Goal: Task Accomplishment & Management: Complete application form

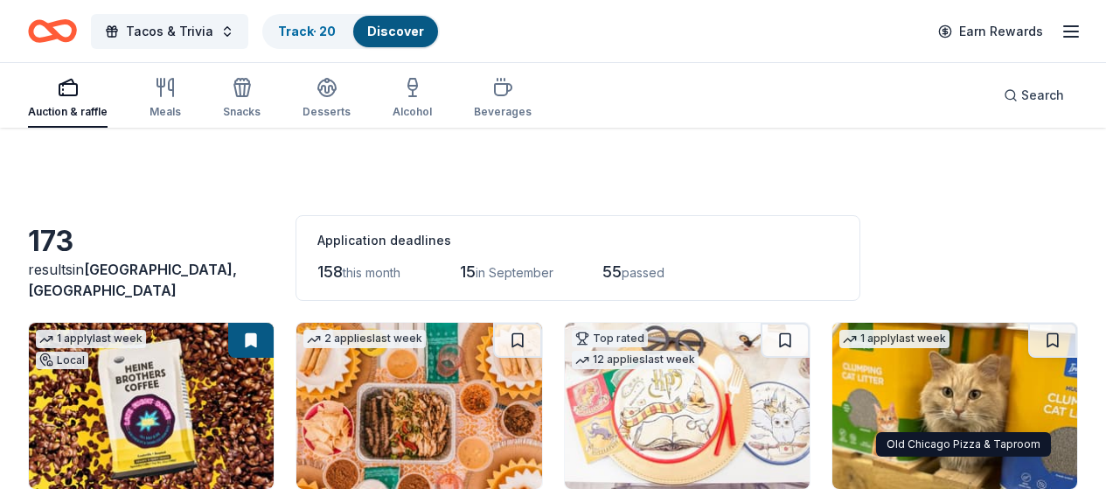
scroll to position [4141, 0]
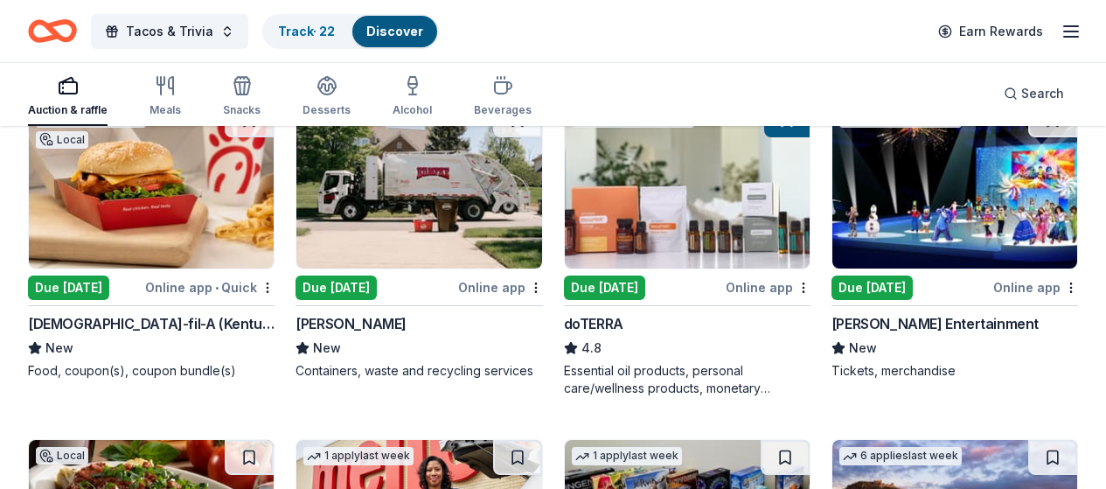
scroll to position [4523, 0]
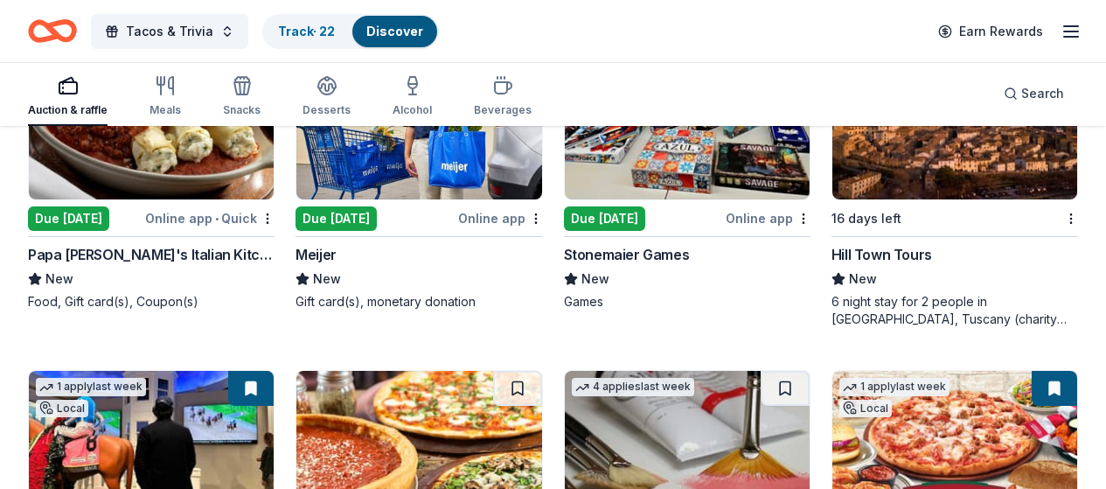
scroll to position [4810, 0]
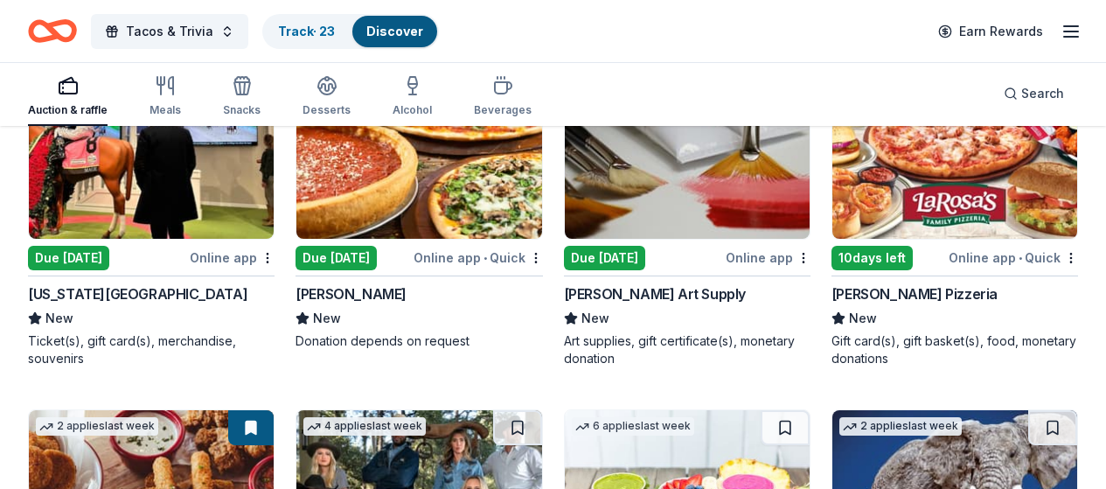
scroll to position [5296, 0]
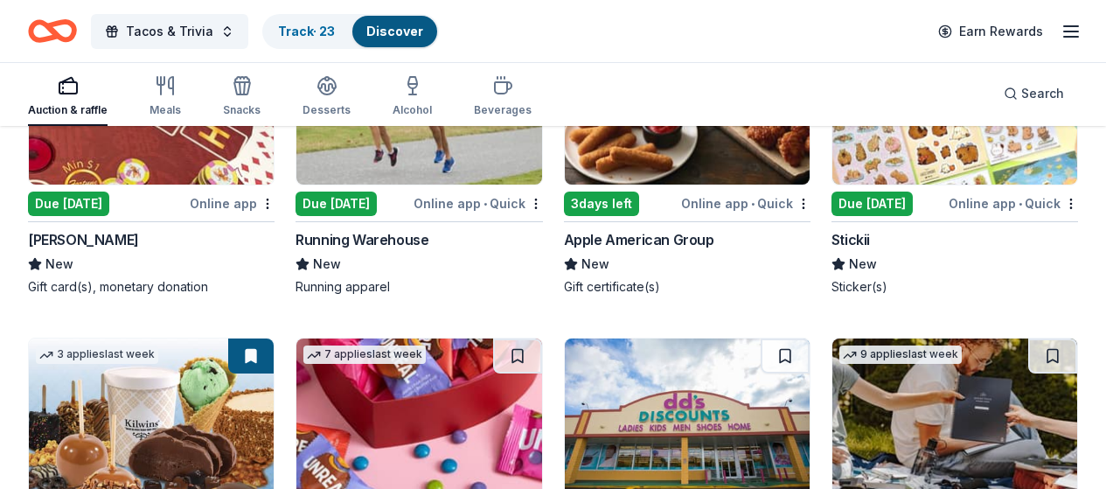
scroll to position [5950, 0]
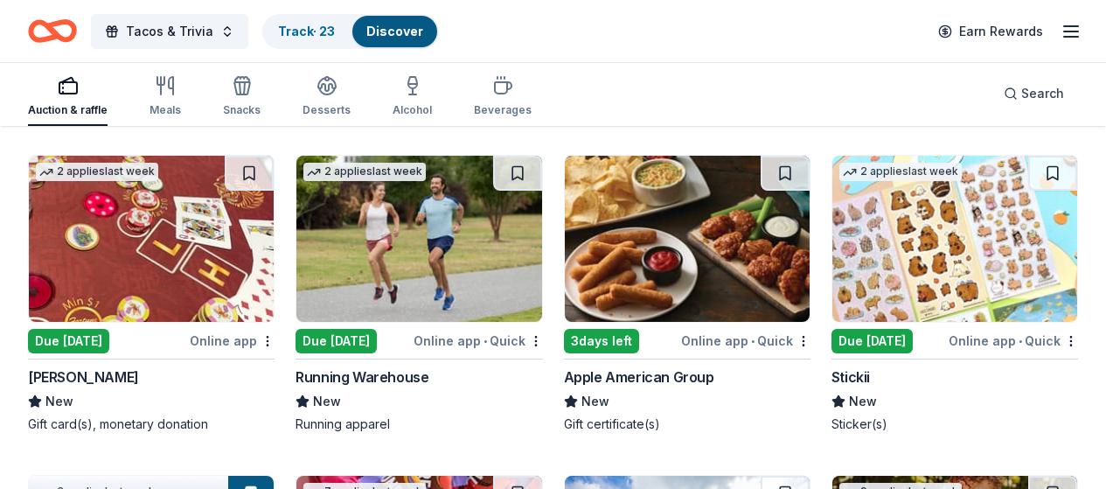
scroll to position [5773, 0]
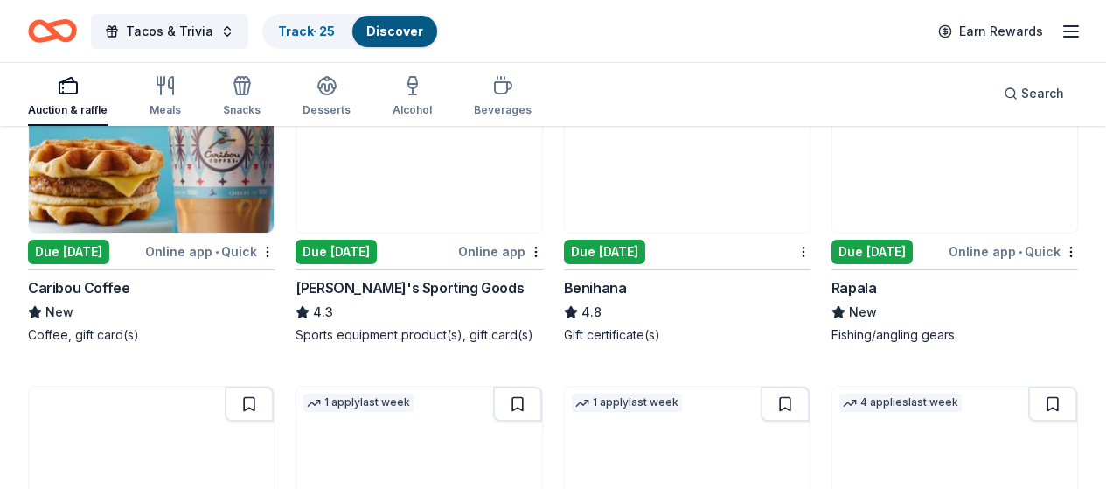
scroll to position [6574, 0]
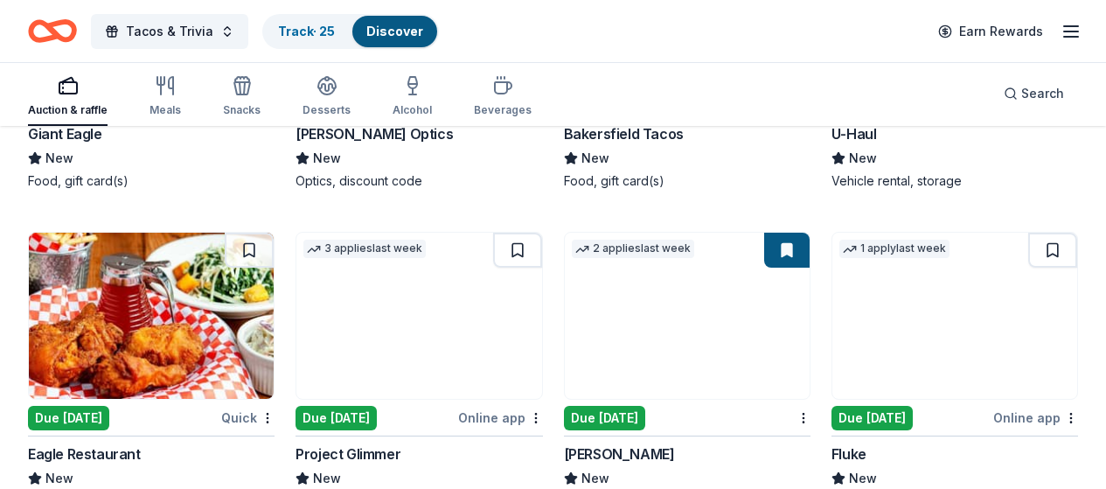
scroll to position [7006, 0]
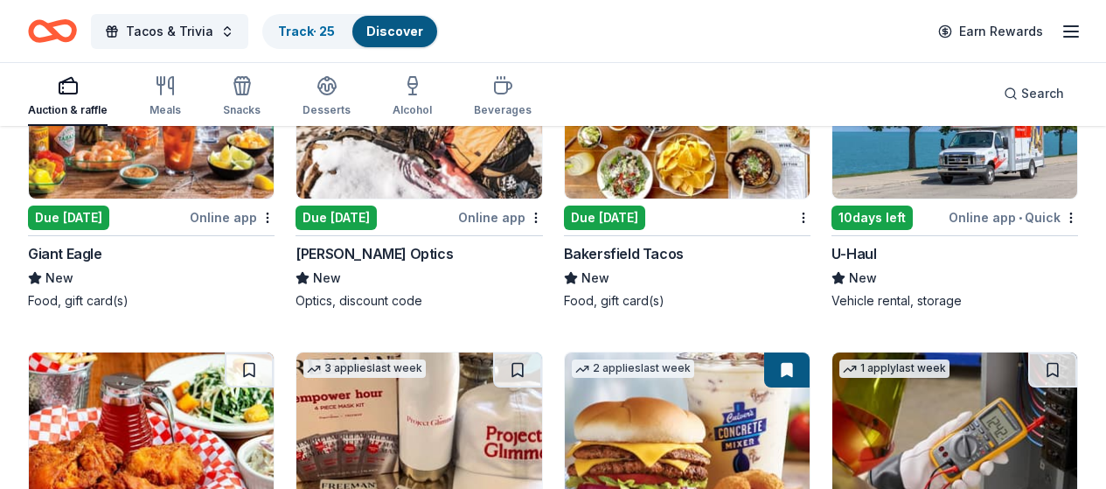
scroll to position [6960, 0]
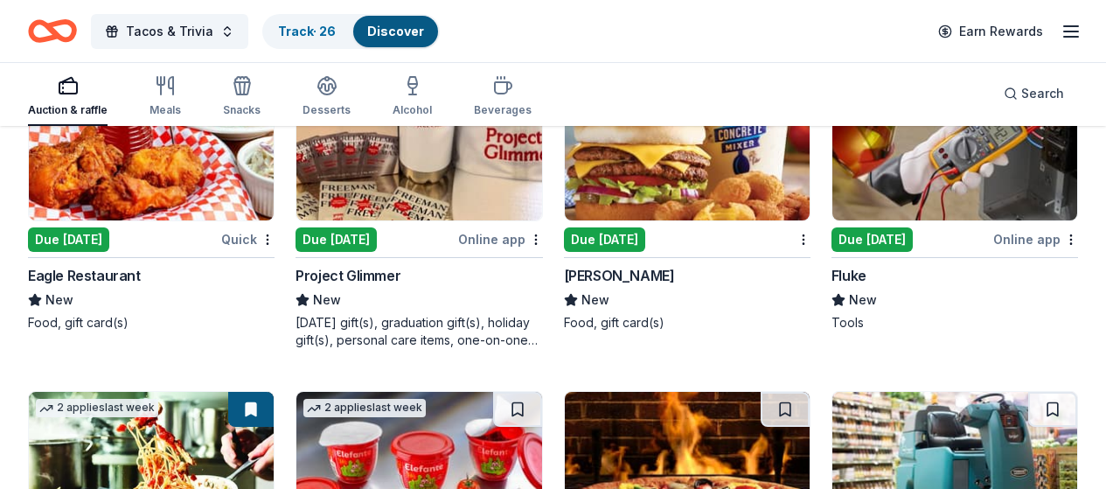
scroll to position [7295, 0]
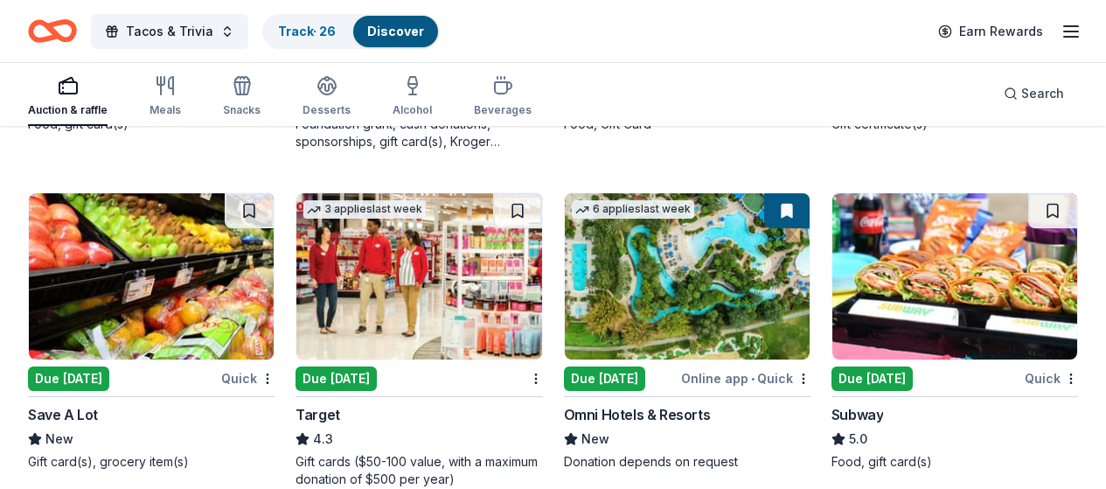
scroll to position [8358, 0]
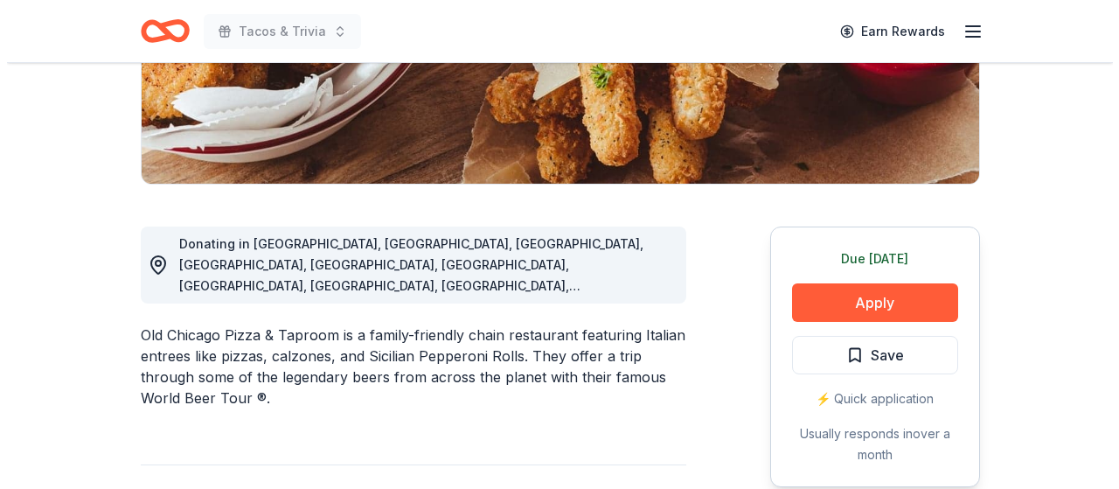
scroll to position [352, 0]
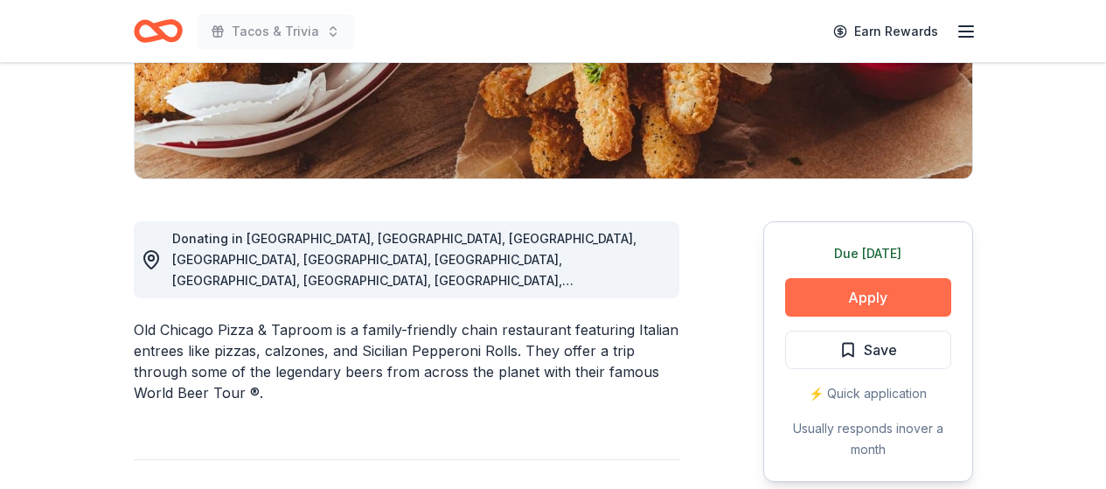
click at [907, 299] on button "Apply" at bounding box center [868, 297] width 166 height 38
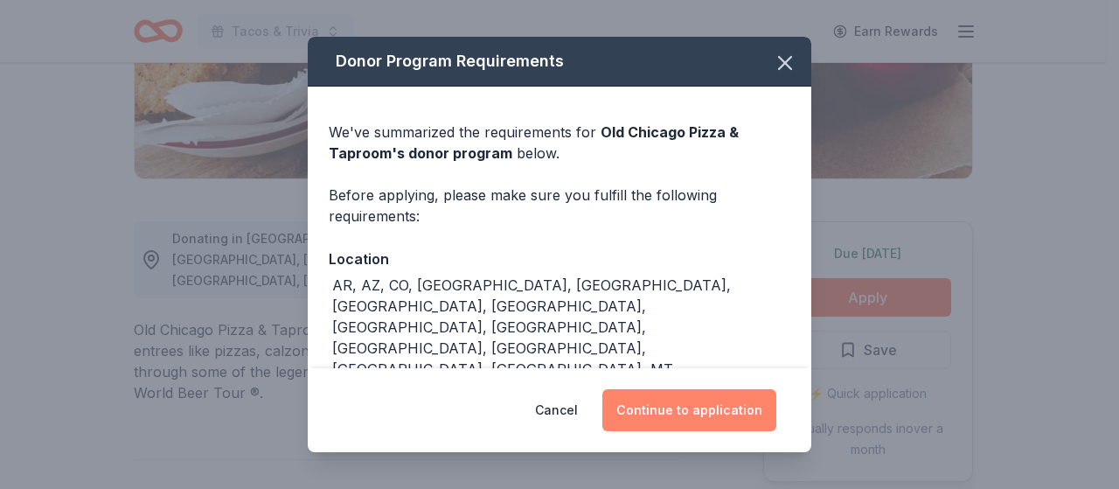
click at [700, 414] on button "Continue to application" at bounding box center [689, 410] width 174 height 42
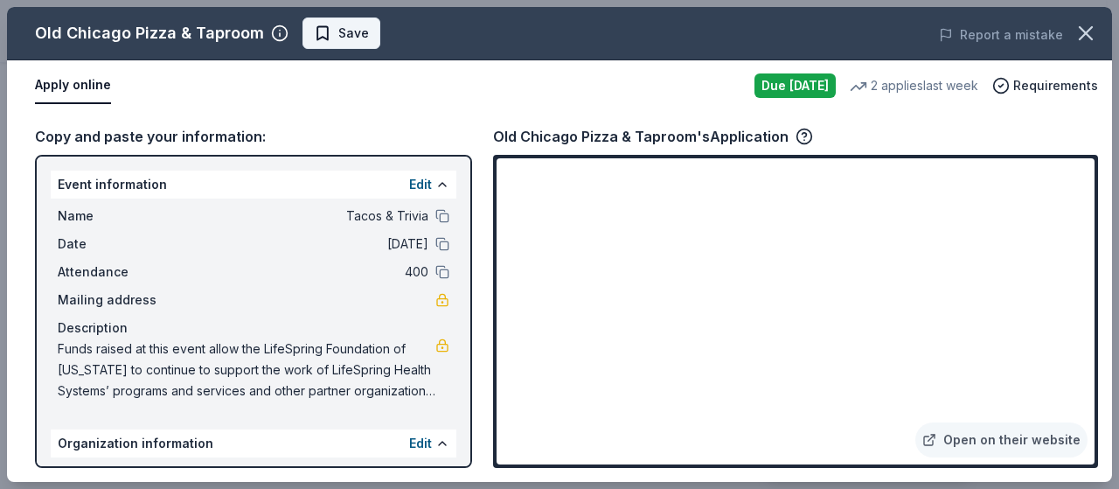
click at [349, 42] on span "Save" at bounding box center [353, 33] width 31 height 21
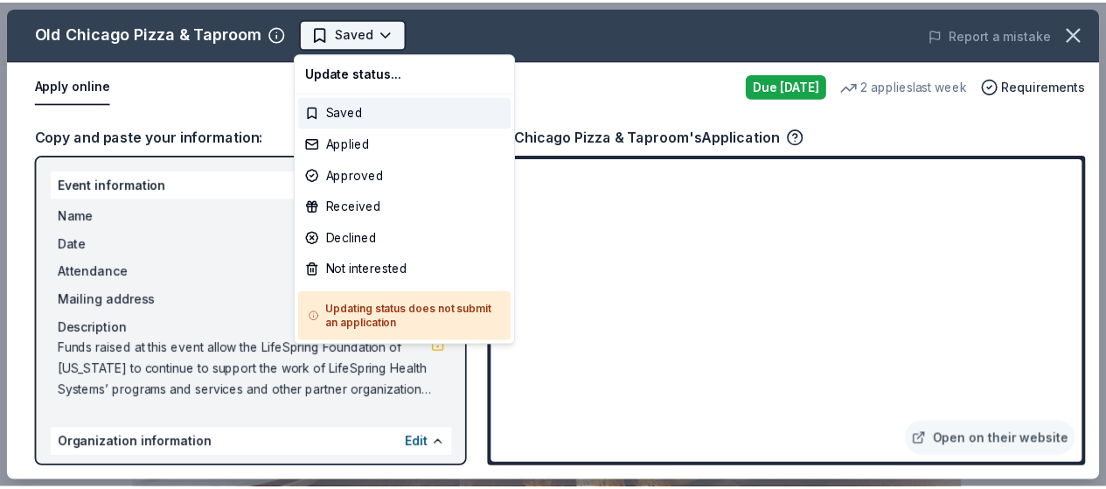
scroll to position [0, 0]
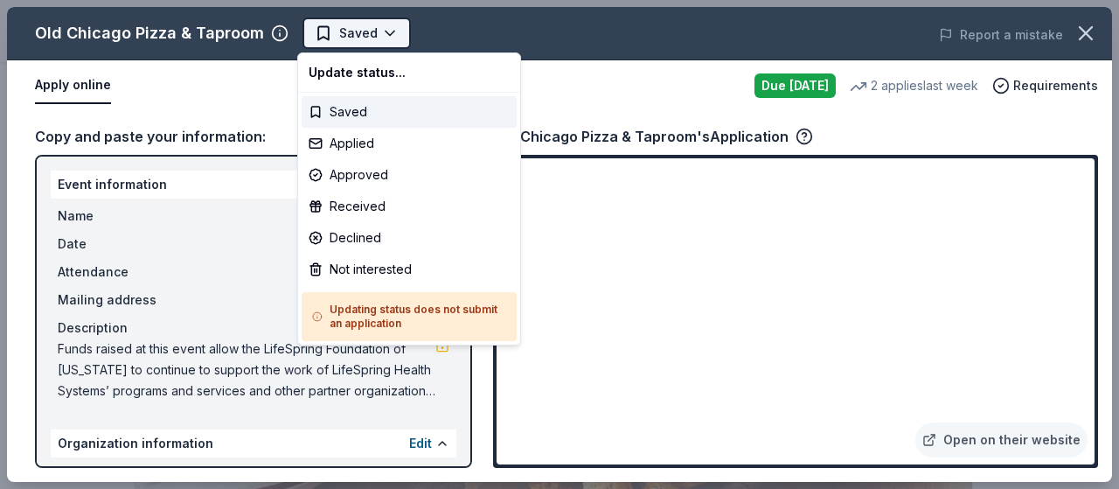
click at [385, 31] on html "Tacos & Trivia Saved Apply Due tomorrow Share Old Chicago Pizza & Taproom New •…" at bounding box center [559, 244] width 1119 height 489
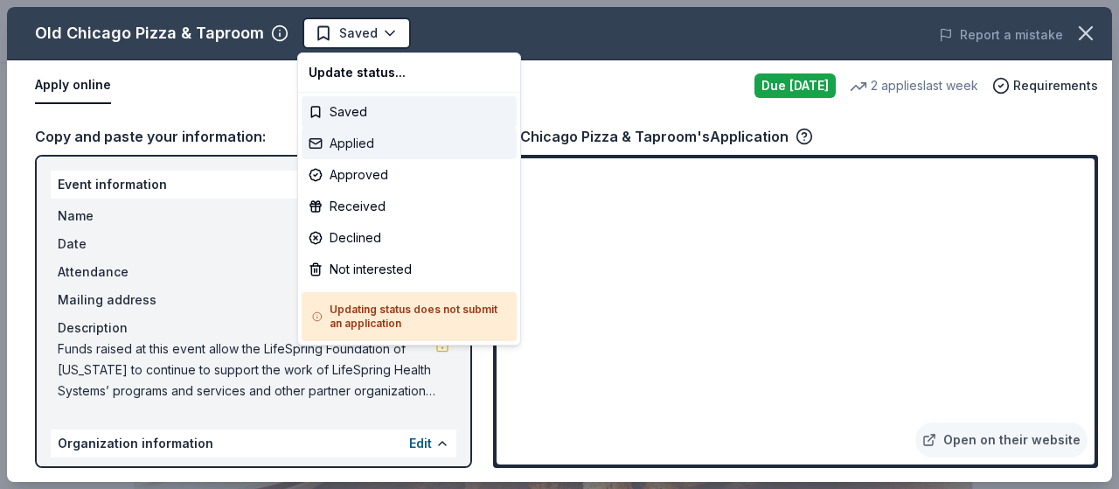
click at [400, 145] on div "Applied" at bounding box center [409, 143] width 215 height 31
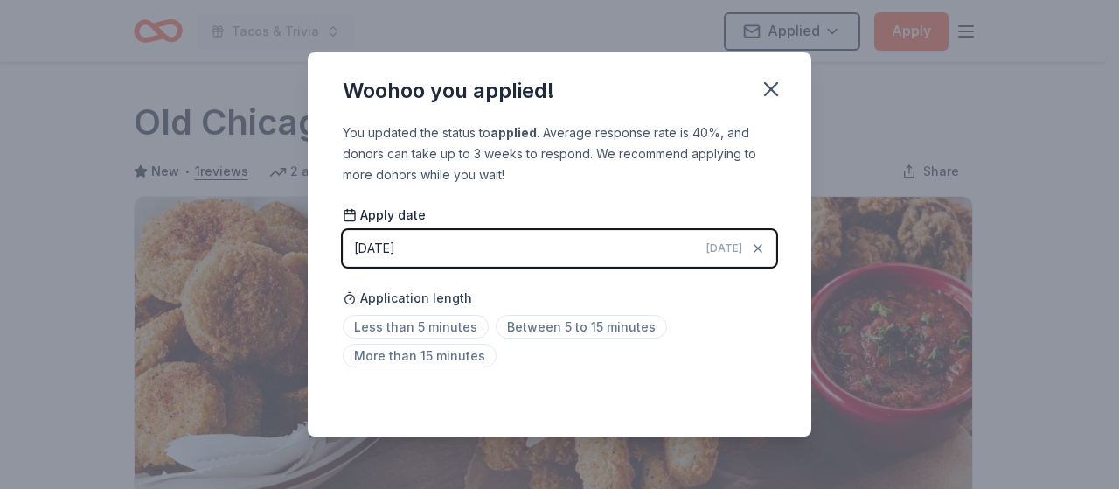
click at [444, 312] on div "Application length Less than 5 minutes Between 5 to 15 minutes More than 15 min…" at bounding box center [560, 327] width 434 height 93
click at [449, 324] on span "Less than 5 minutes" at bounding box center [416, 327] width 146 height 24
click at [777, 90] on icon "button" at bounding box center [771, 89] width 24 height 24
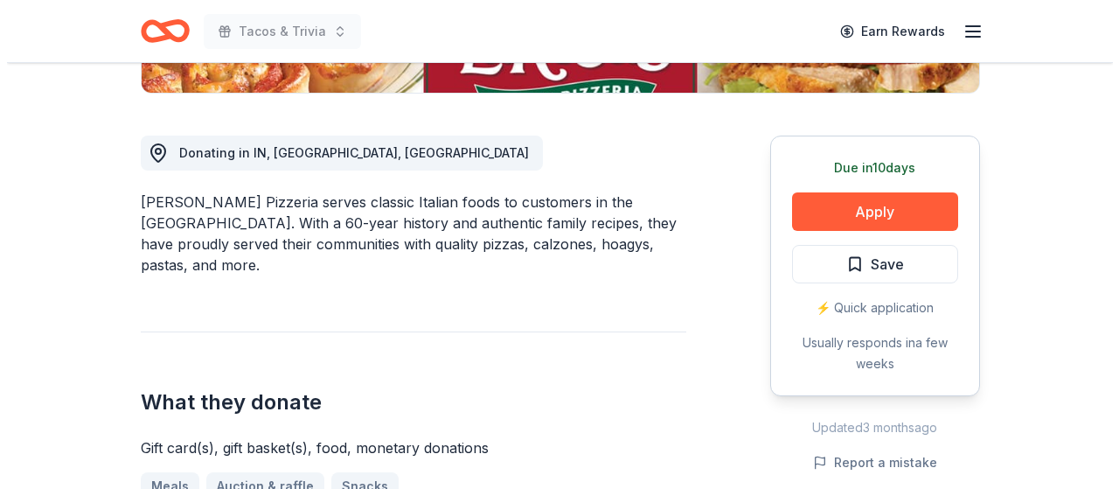
scroll to position [442, 0]
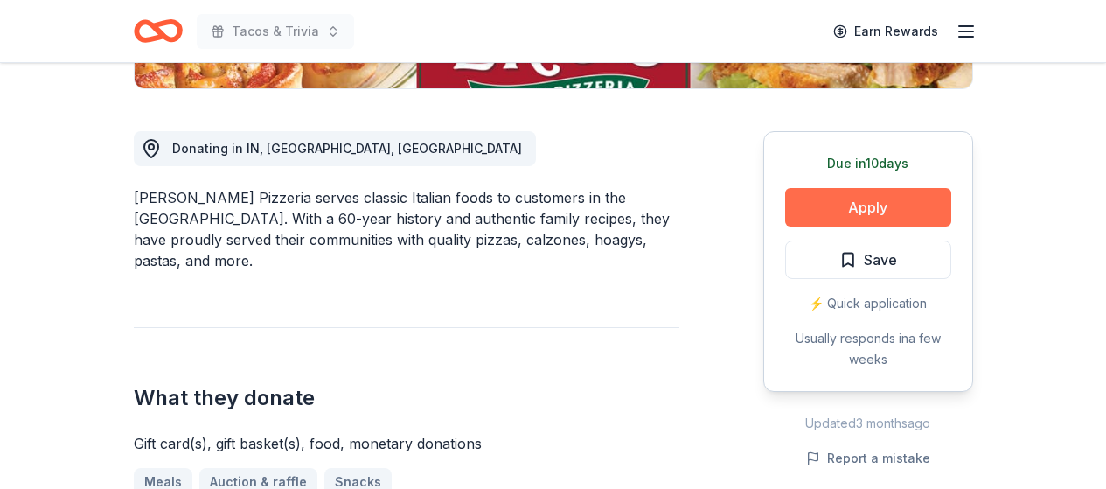
click at [895, 205] on button "Apply" at bounding box center [868, 207] width 166 height 38
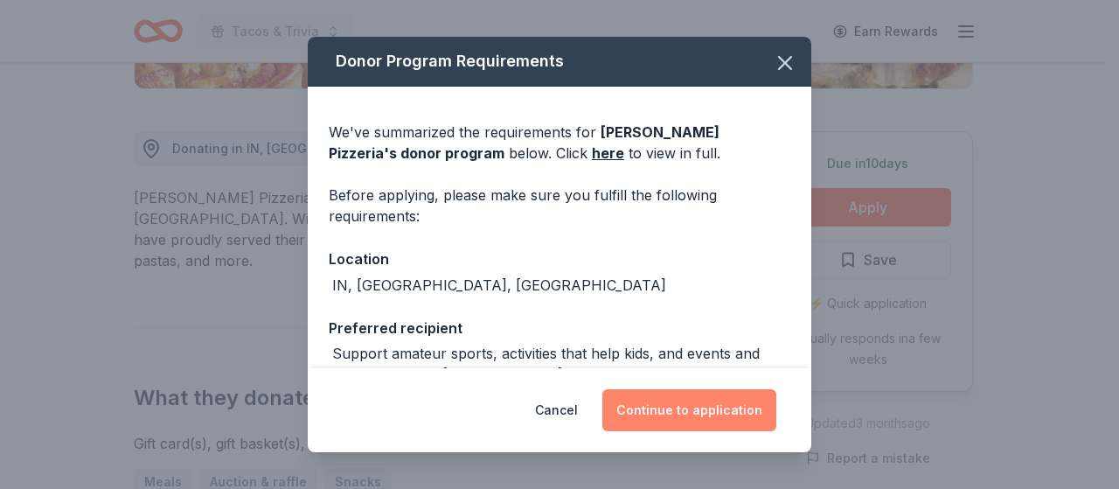
click at [734, 405] on button "Continue to application" at bounding box center [689, 410] width 174 height 42
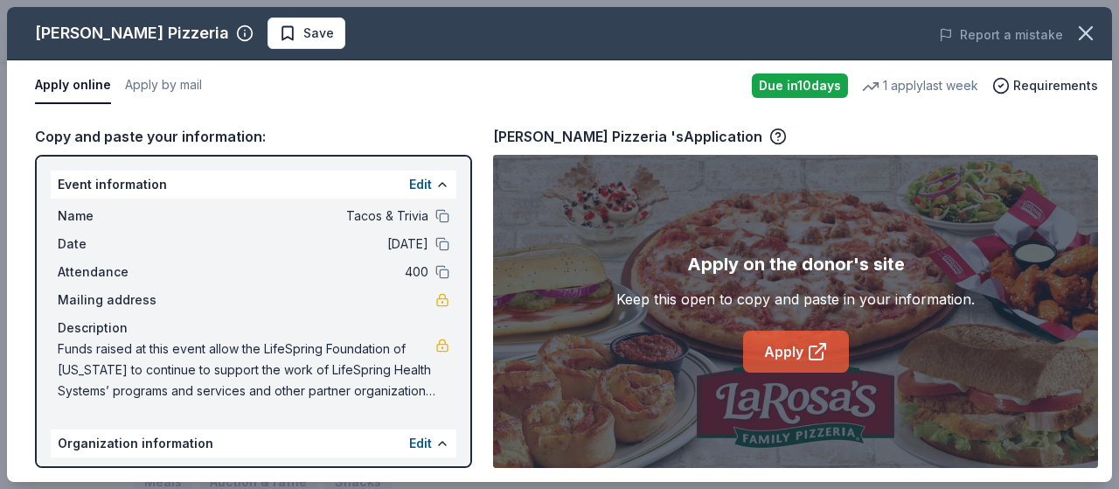
click at [791, 359] on link "Apply" at bounding box center [796, 352] width 106 height 42
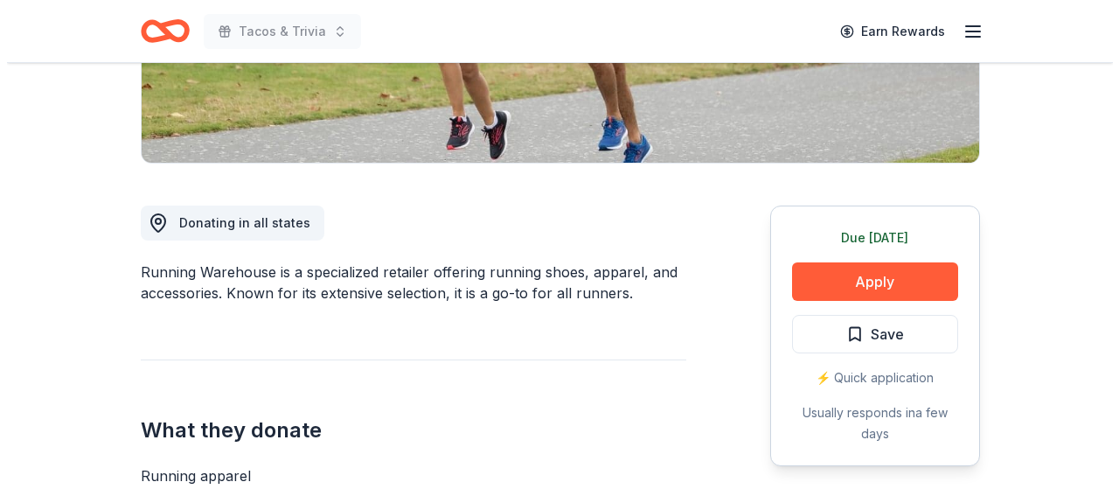
scroll to position [378, 0]
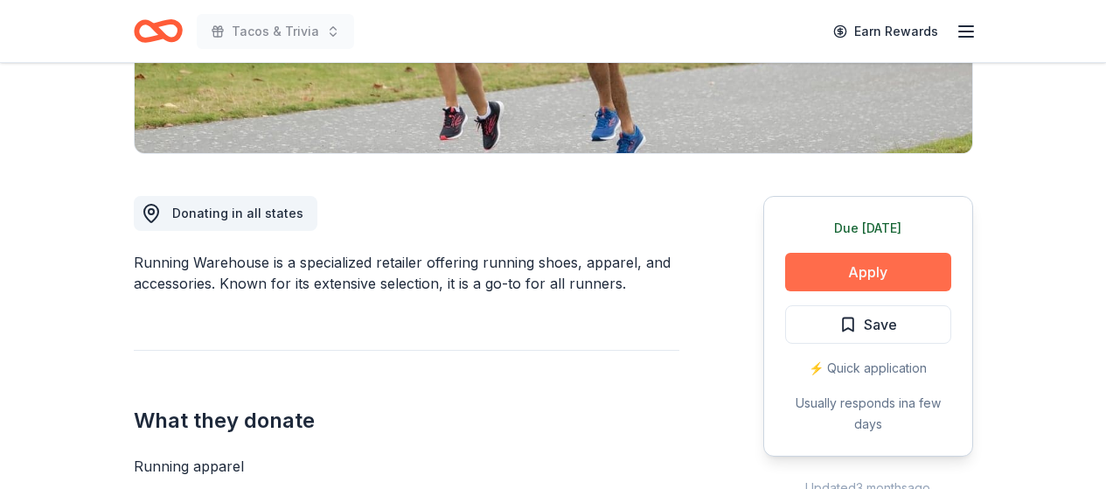
click at [876, 270] on button "Apply" at bounding box center [868, 272] width 166 height 38
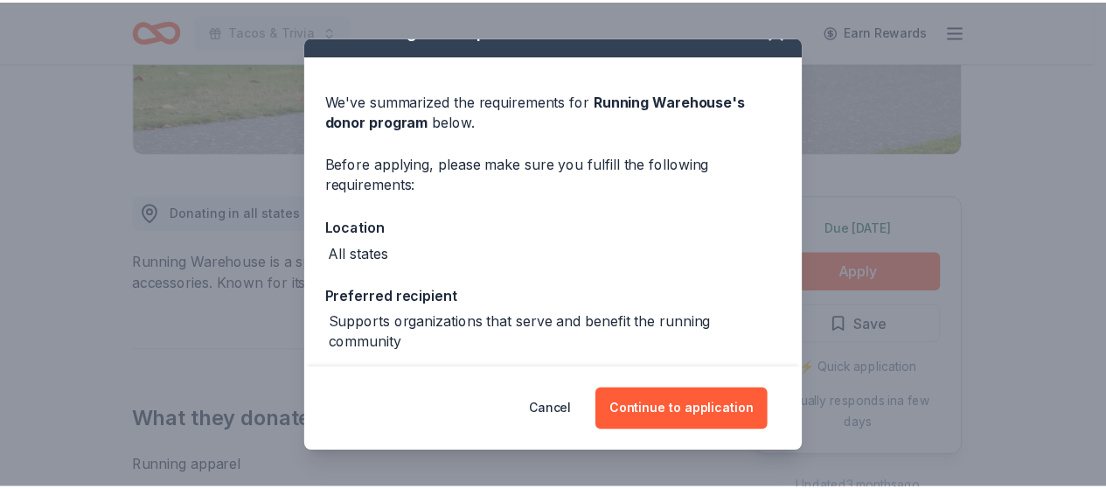
scroll to position [25, 0]
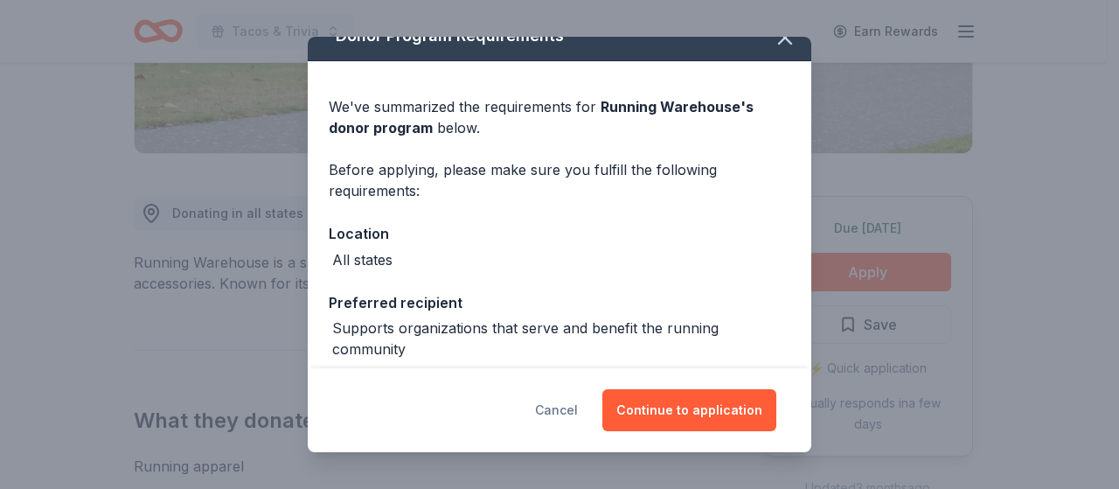
click at [572, 404] on button "Cancel" at bounding box center [556, 410] width 43 height 42
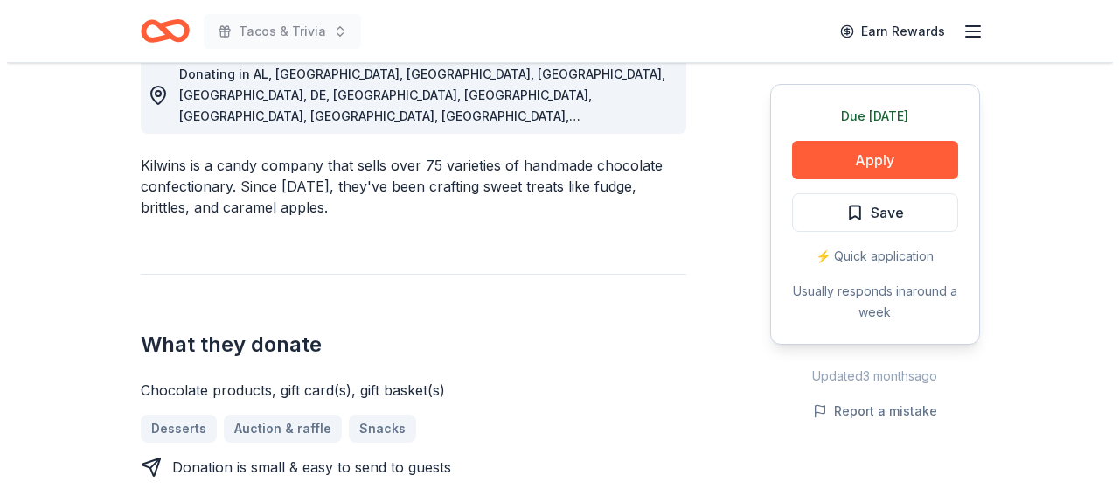
scroll to position [522, 0]
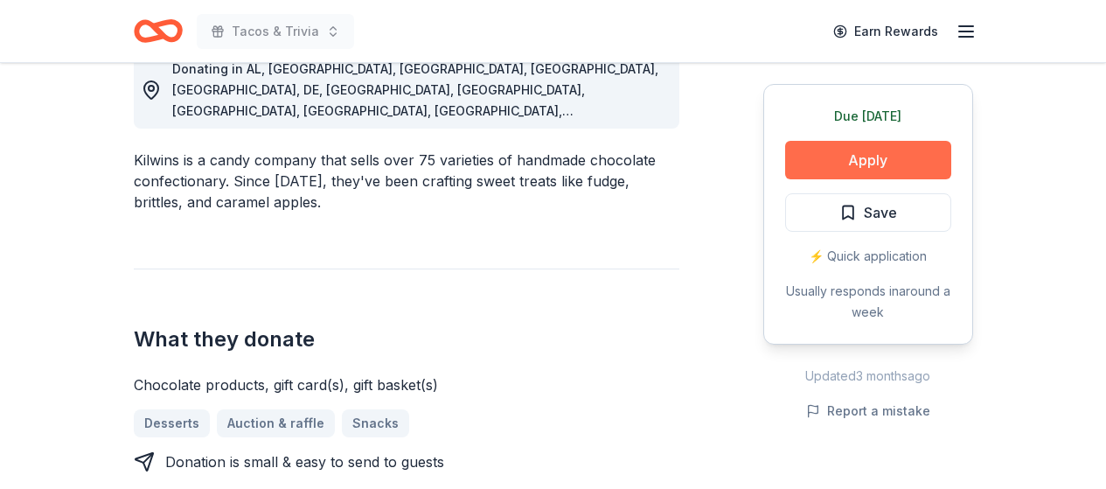
click at [922, 164] on button "Apply" at bounding box center [868, 160] width 166 height 38
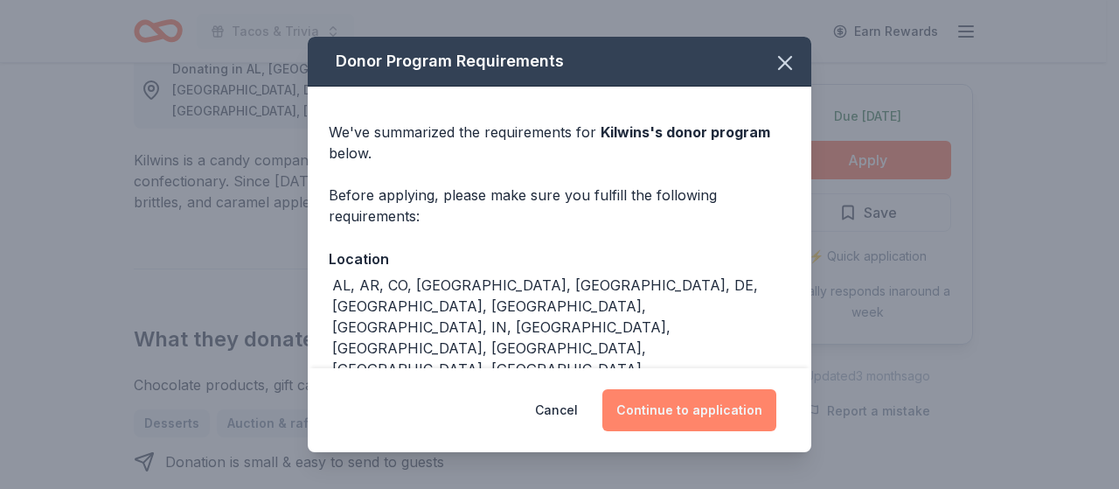
click at [739, 411] on button "Continue to application" at bounding box center [689, 410] width 174 height 42
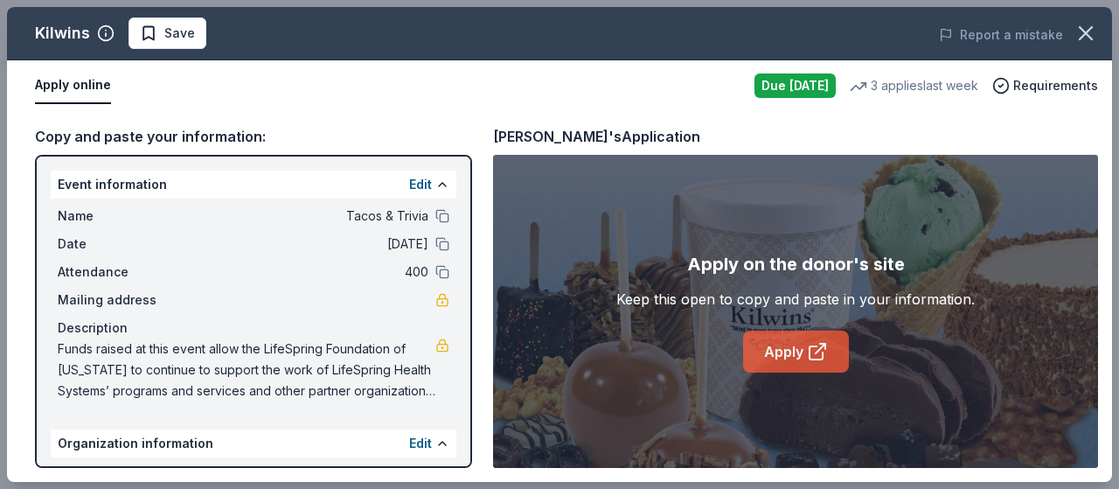
click at [800, 354] on link "Apply" at bounding box center [796, 352] width 106 height 42
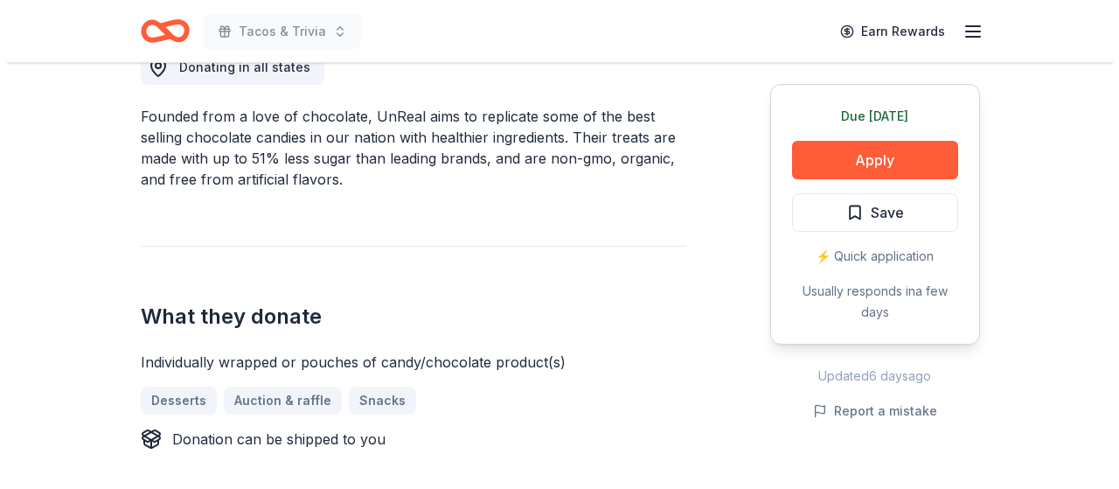
scroll to position [540, 0]
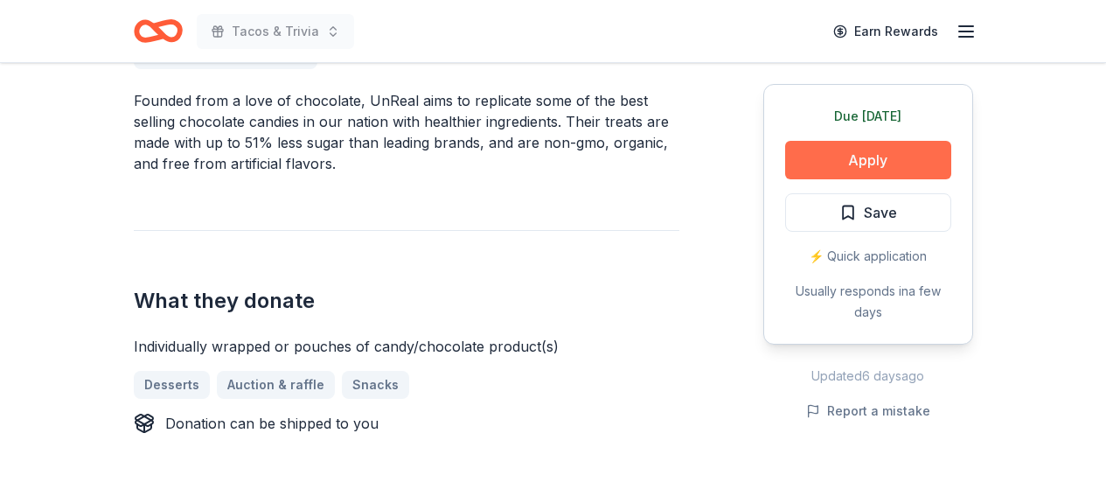
click at [902, 164] on button "Apply" at bounding box center [868, 160] width 166 height 38
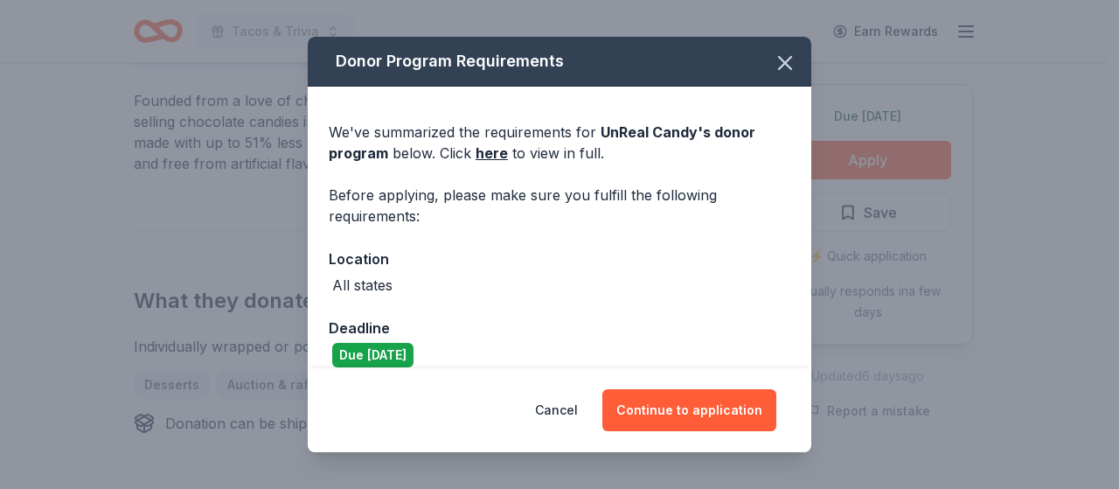
scroll to position [20, 0]
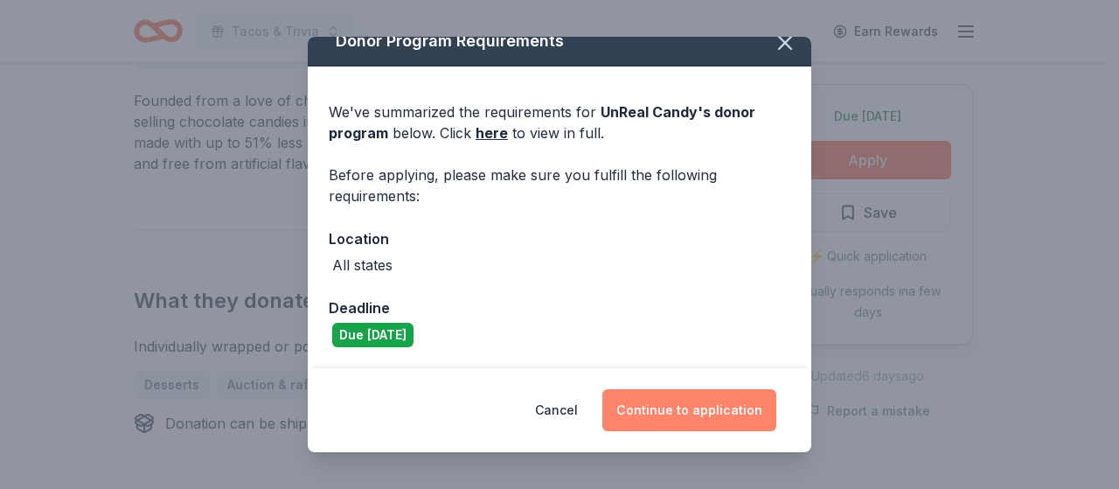
click at [732, 408] on button "Continue to application" at bounding box center [689, 410] width 174 height 42
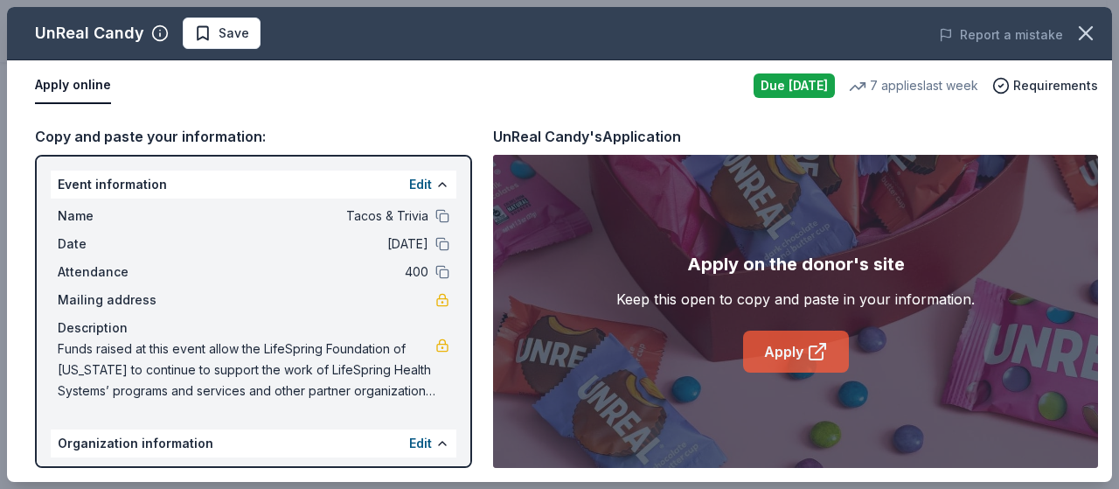
click at [795, 348] on link "Apply" at bounding box center [796, 352] width 106 height 42
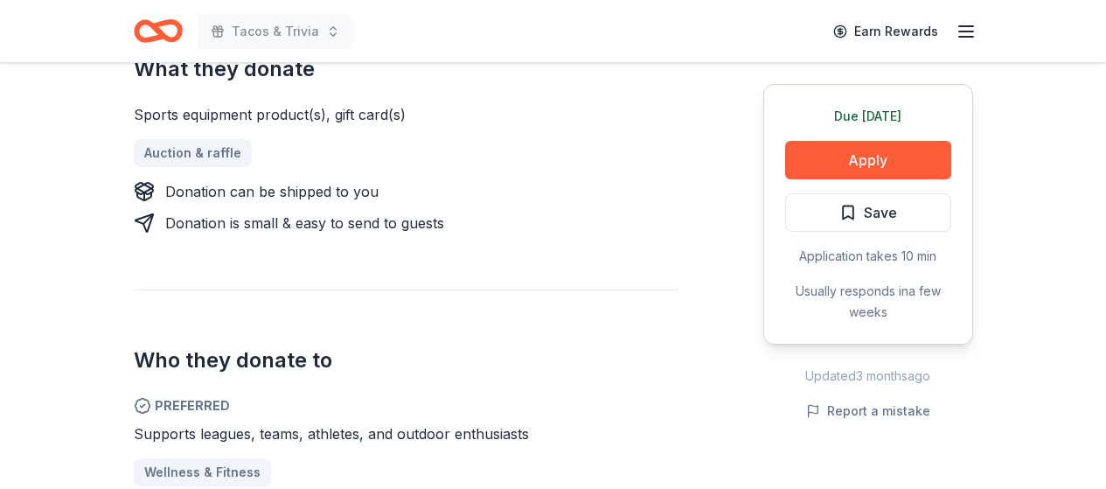
scroll to position [757, 0]
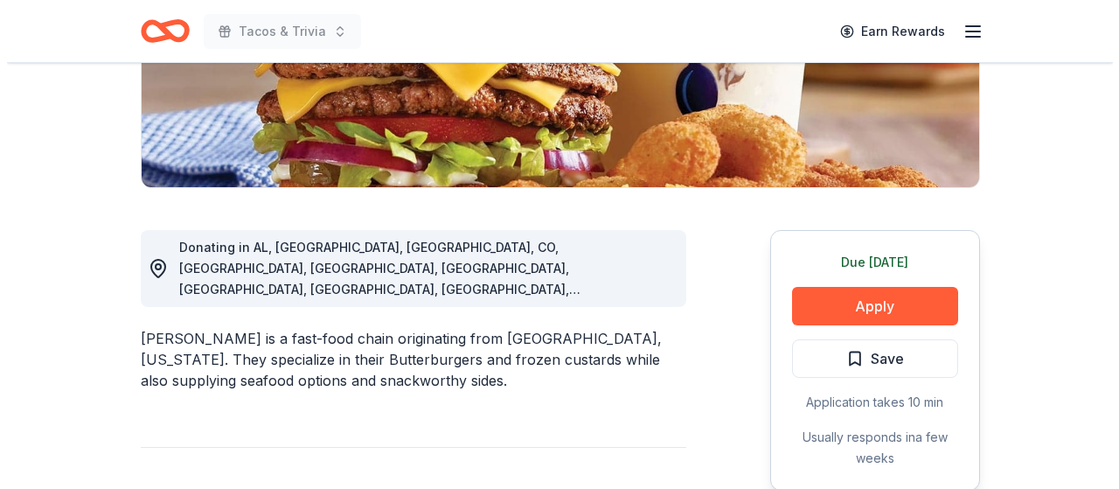
scroll to position [359, 0]
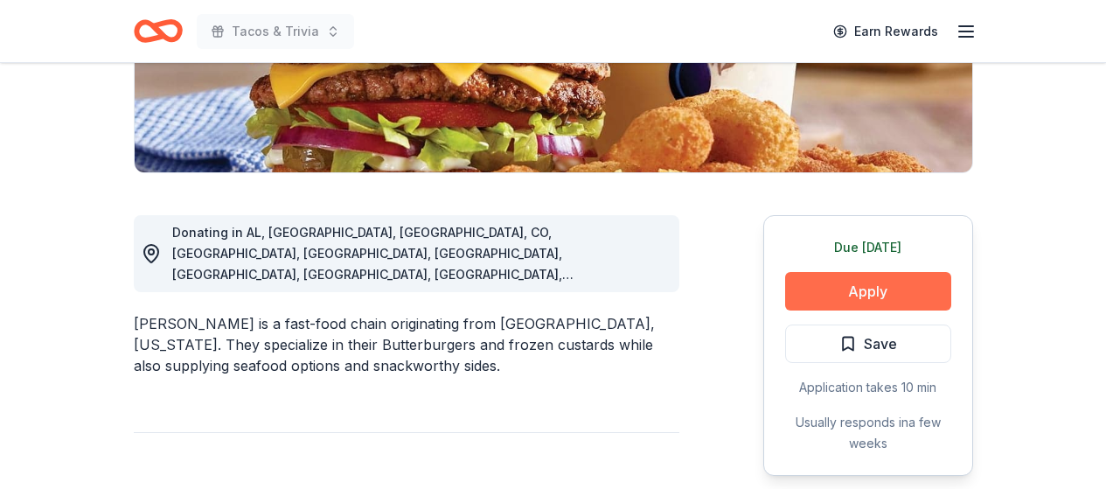
click at [860, 289] on button "Apply" at bounding box center [868, 291] width 166 height 38
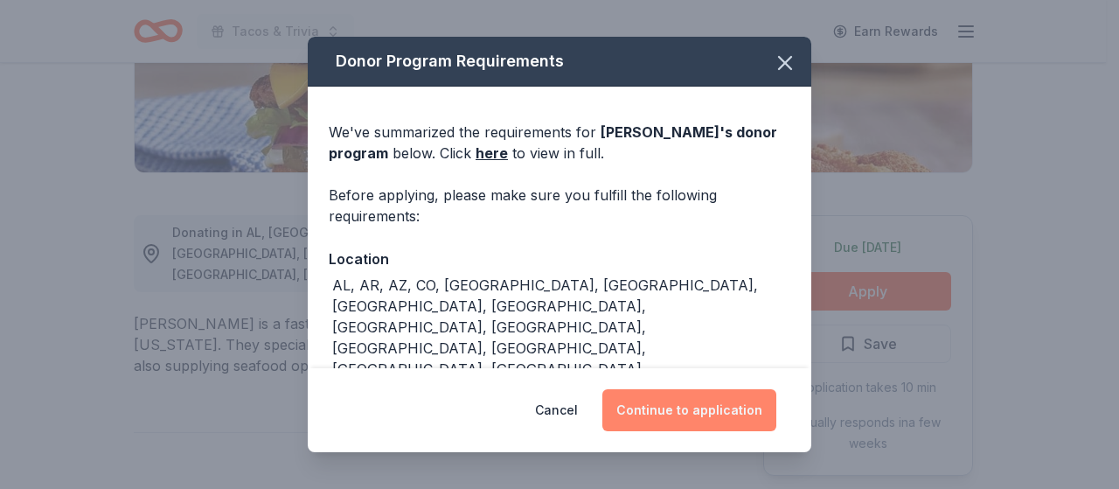
click at [713, 397] on button "Continue to application" at bounding box center [689, 410] width 174 height 42
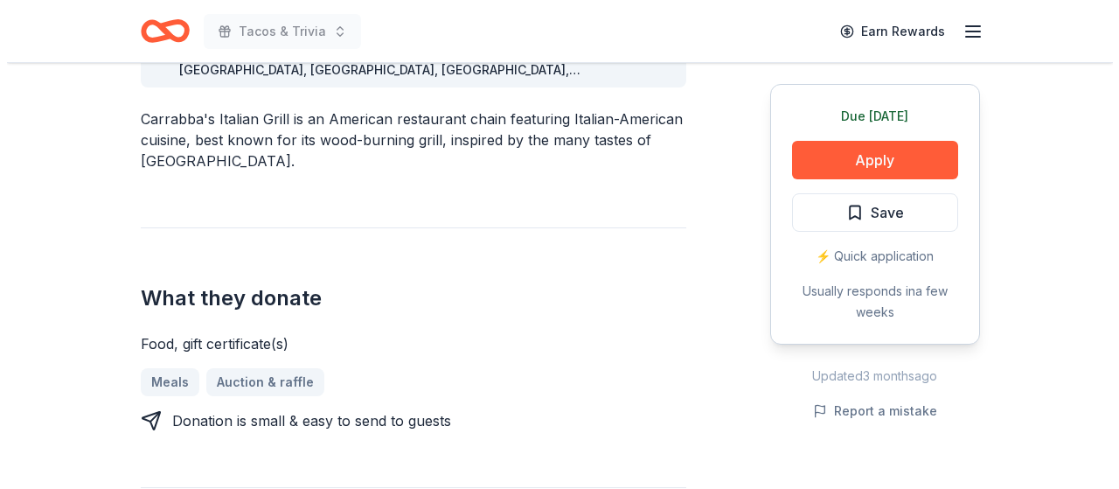
scroll to position [568, 0]
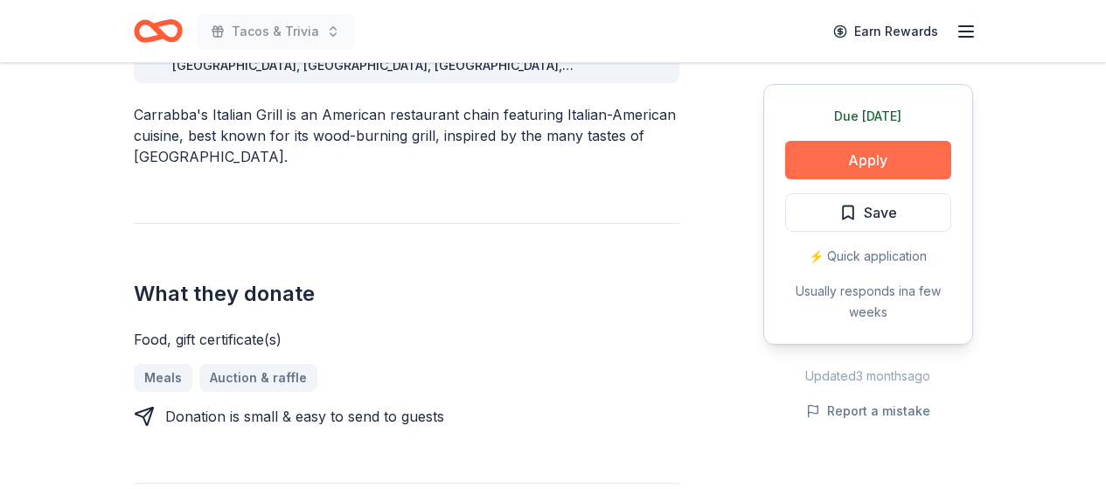
click at [899, 162] on button "Apply" at bounding box center [868, 160] width 166 height 38
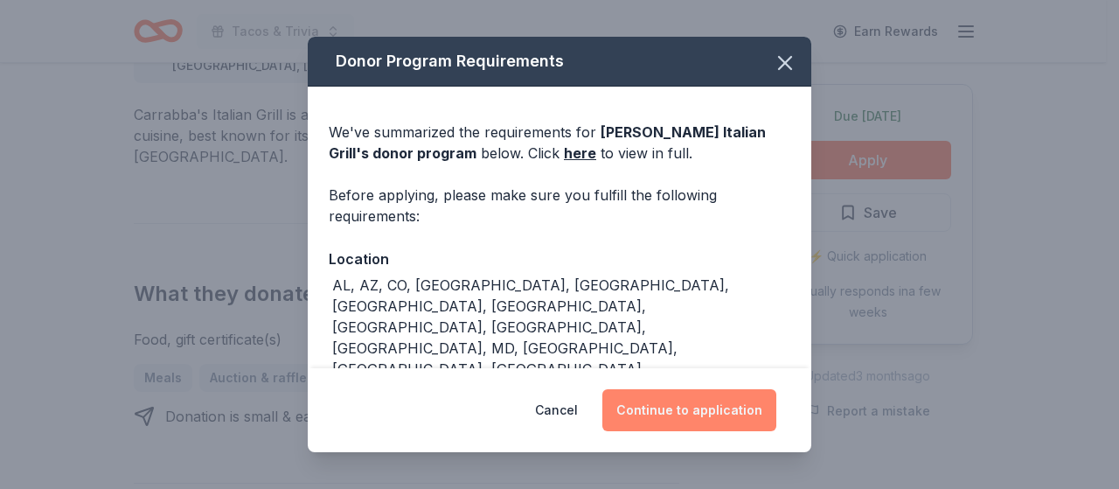
click at [712, 412] on button "Continue to application" at bounding box center [689, 410] width 174 height 42
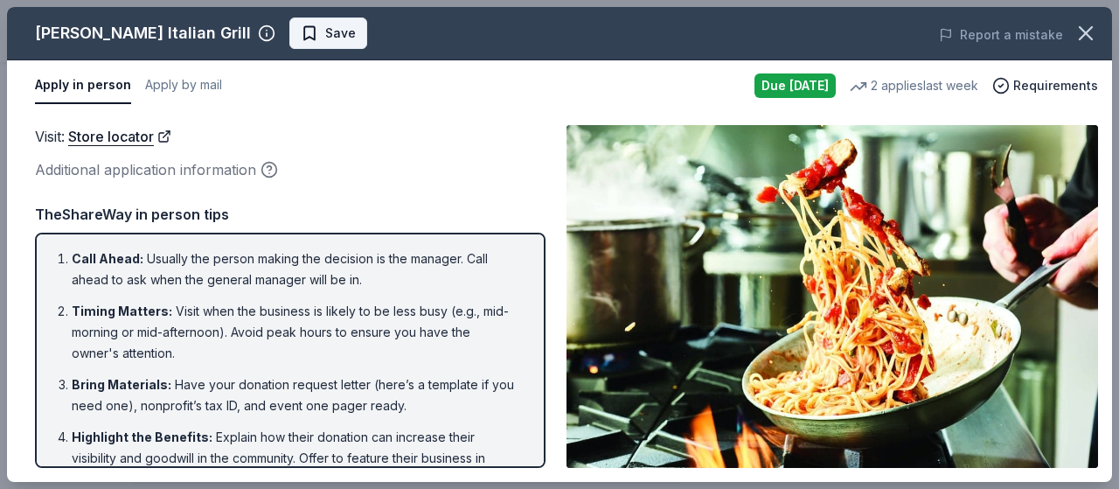
click at [325, 30] on span "Save" at bounding box center [340, 33] width 31 height 21
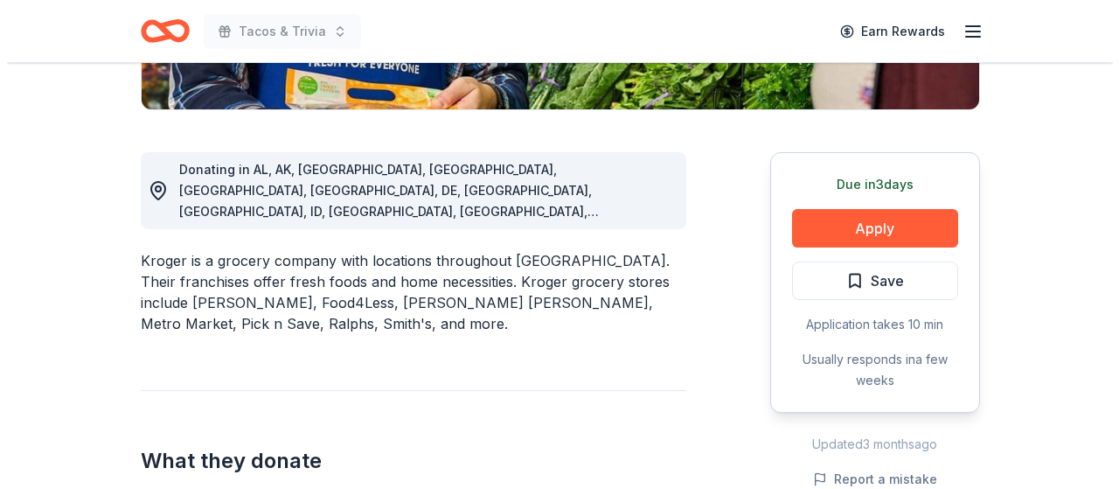
scroll to position [438, 0]
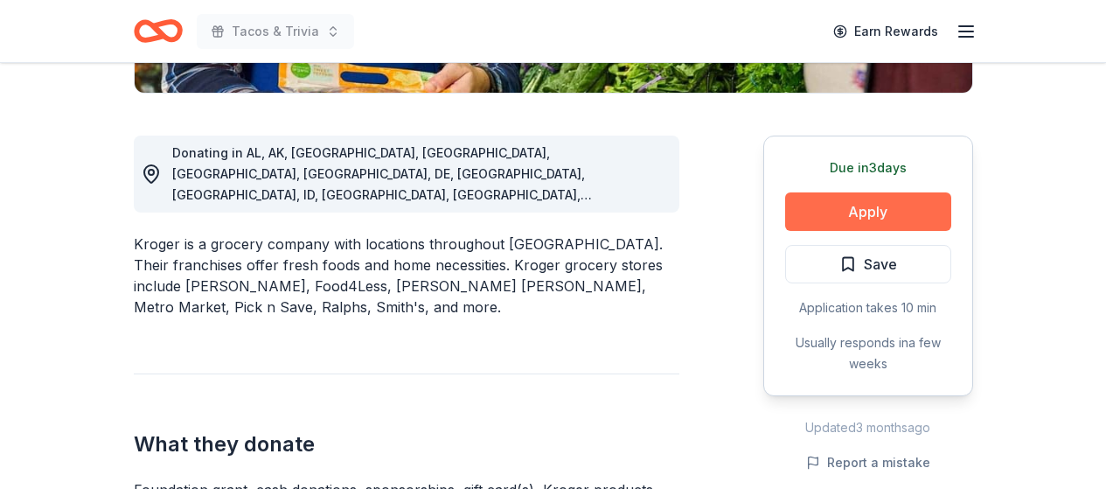
click at [874, 212] on button "Apply" at bounding box center [868, 211] width 166 height 38
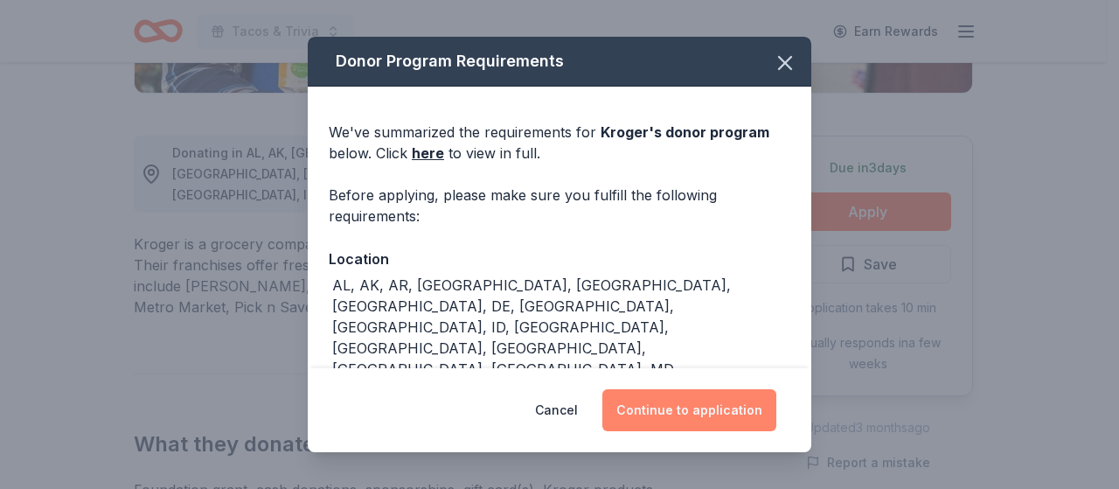
click at [725, 404] on button "Continue to application" at bounding box center [689, 410] width 174 height 42
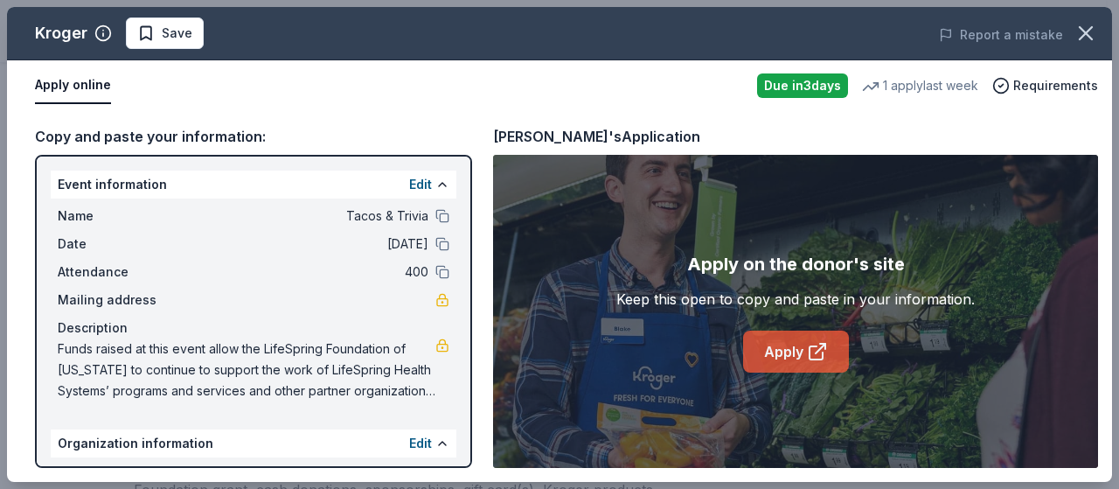
click at [804, 350] on link "Apply" at bounding box center [796, 352] width 106 height 42
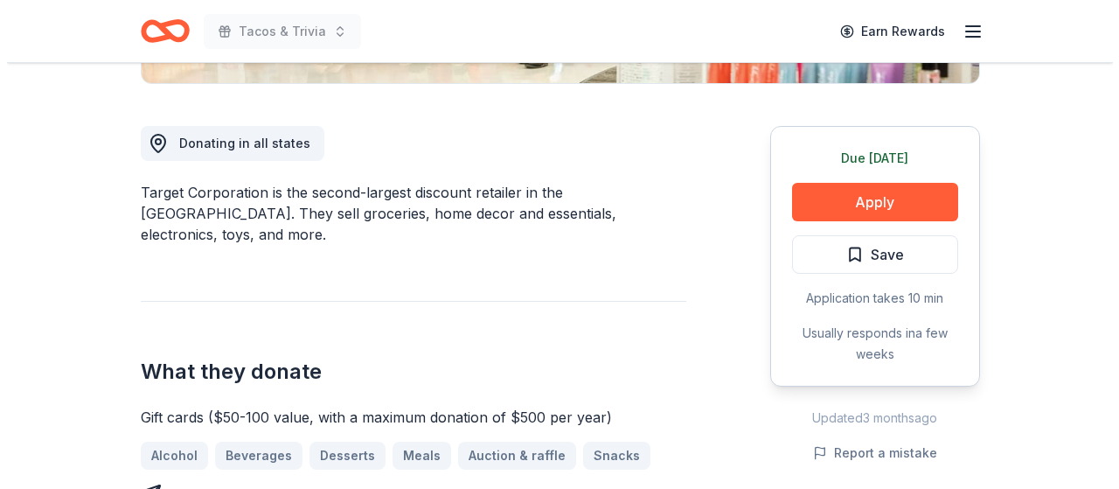
scroll to position [453, 0]
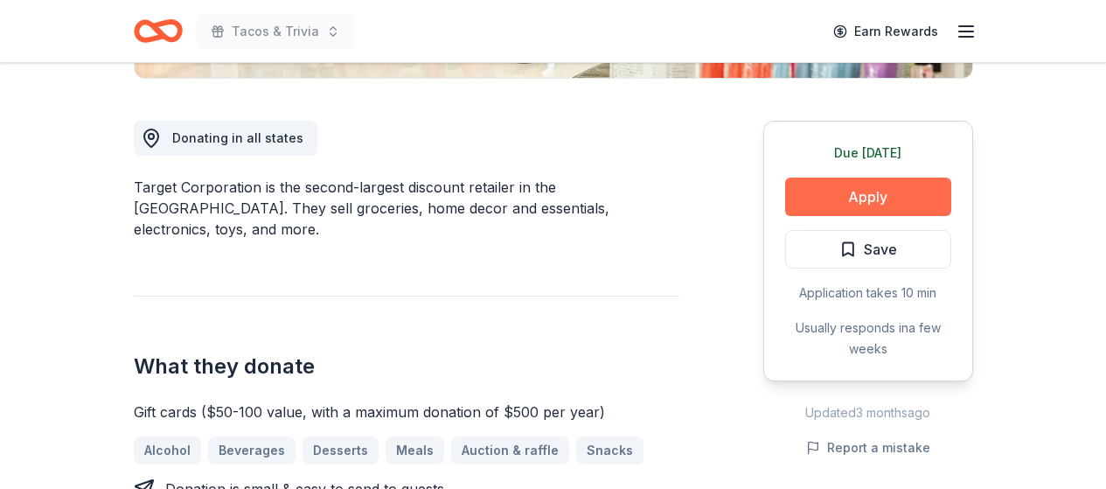
click at [888, 190] on button "Apply" at bounding box center [868, 197] width 166 height 38
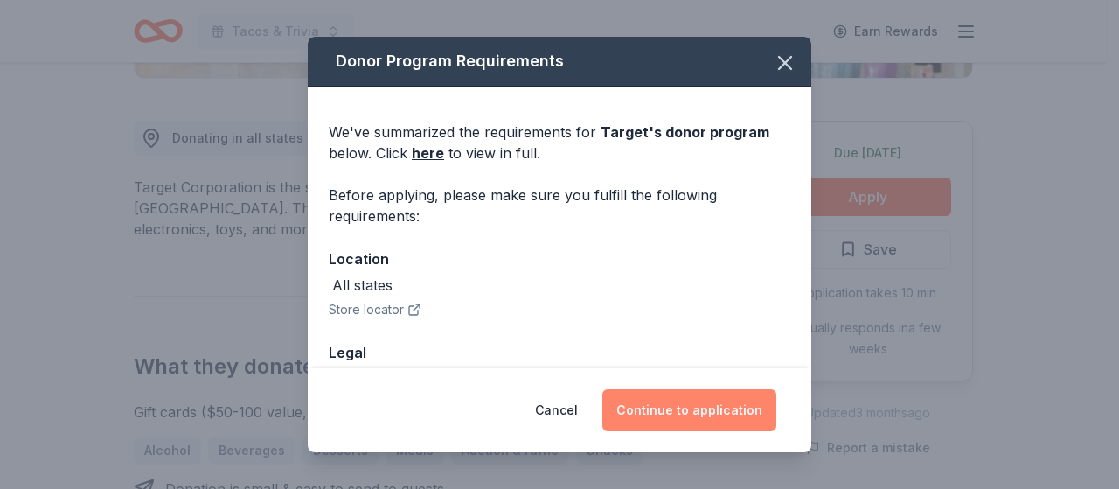
click at [699, 416] on button "Continue to application" at bounding box center [689, 410] width 174 height 42
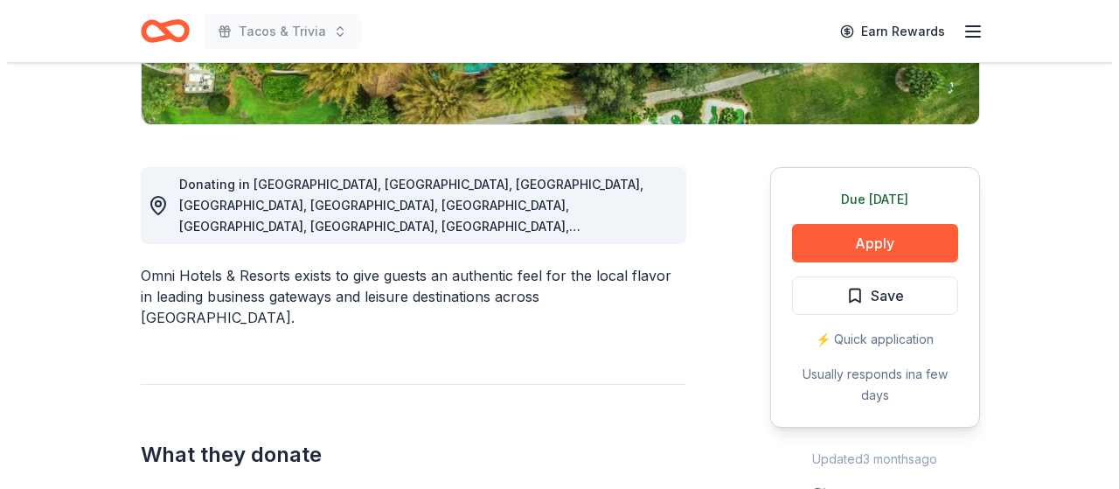
scroll to position [416, 0]
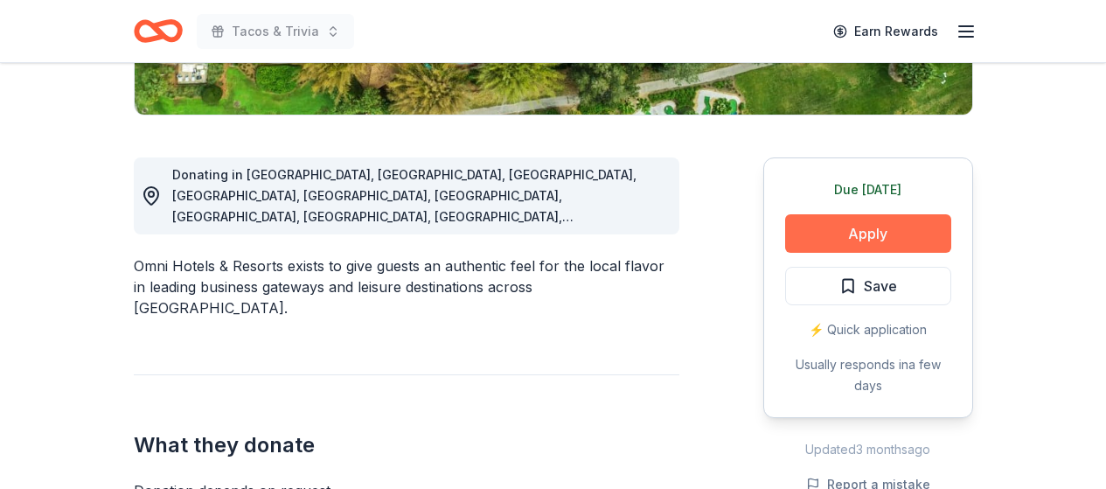
click at [880, 244] on button "Apply" at bounding box center [868, 233] width 166 height 38
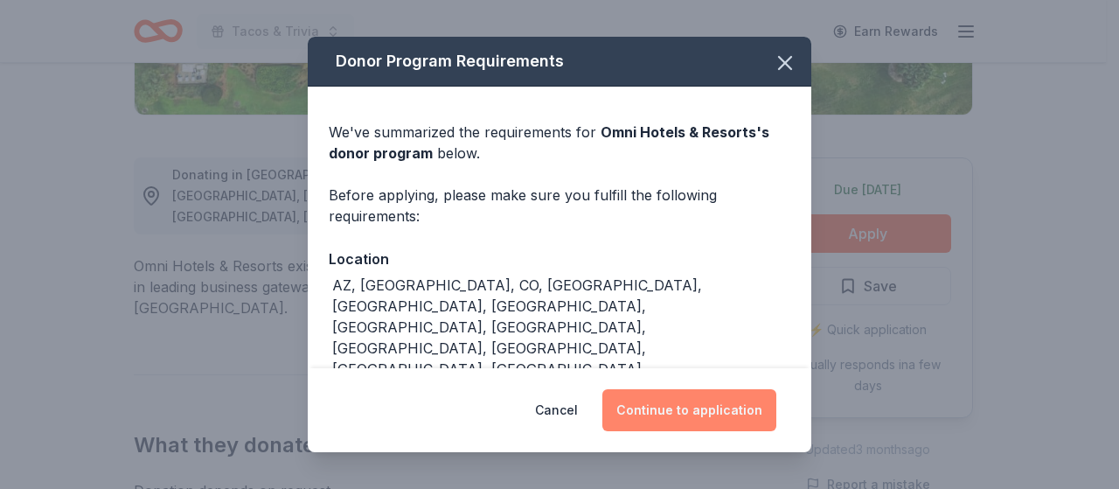
click at [732, 410] on button "Continue to application" at bounding box center [689, 410] width 174 height 42
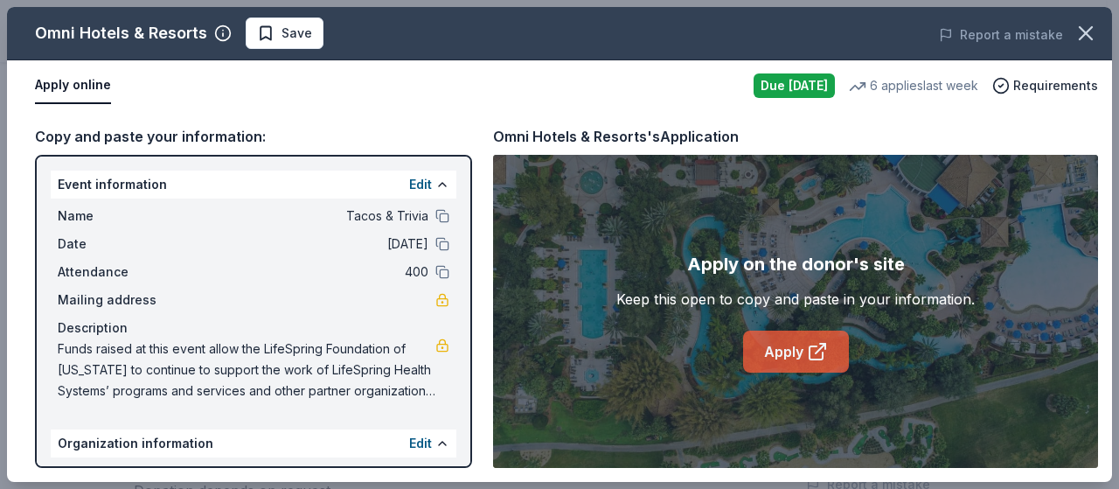
click at [795, 357] on link "Apply" at bounding box center [796, 352] width 106 height 42
click at [295, 27] on span "Save" at bounding box center [297, 33] width 31 height 21
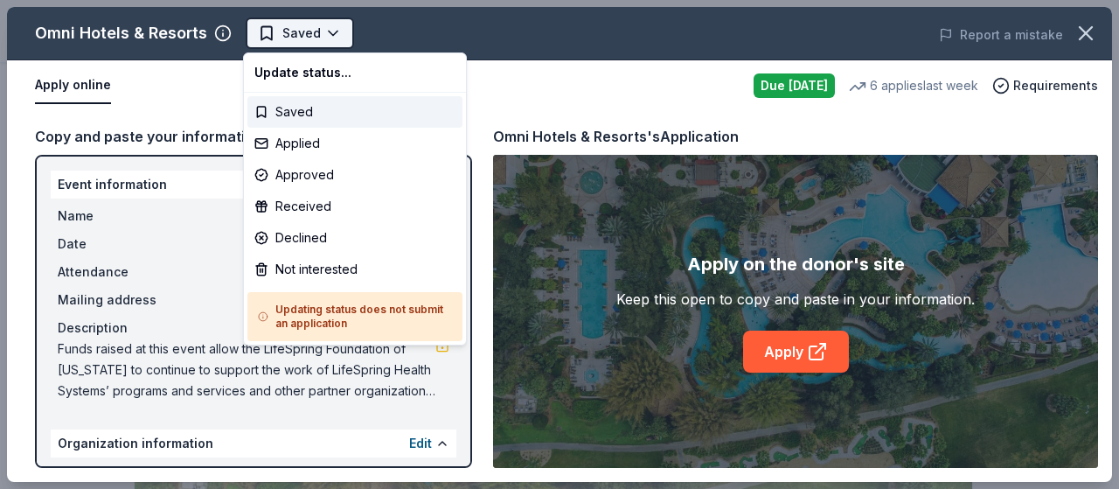
scroll to position [0, 0]
click at [327, 33] on body "Tacos & Trivia Saved Apply Due tomorrow Share Omni Hotels & Resorts New • 1 rev…" at bounding box center [553, 244] width 1106 height 489
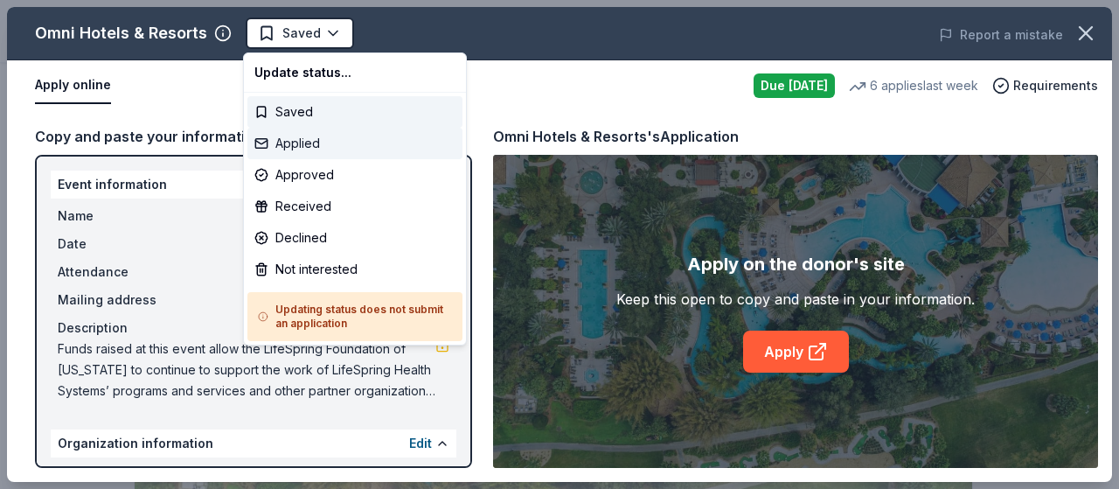
click at [324, 149] on div "Applied" at bounding box center [354, 143] width 215 height 31
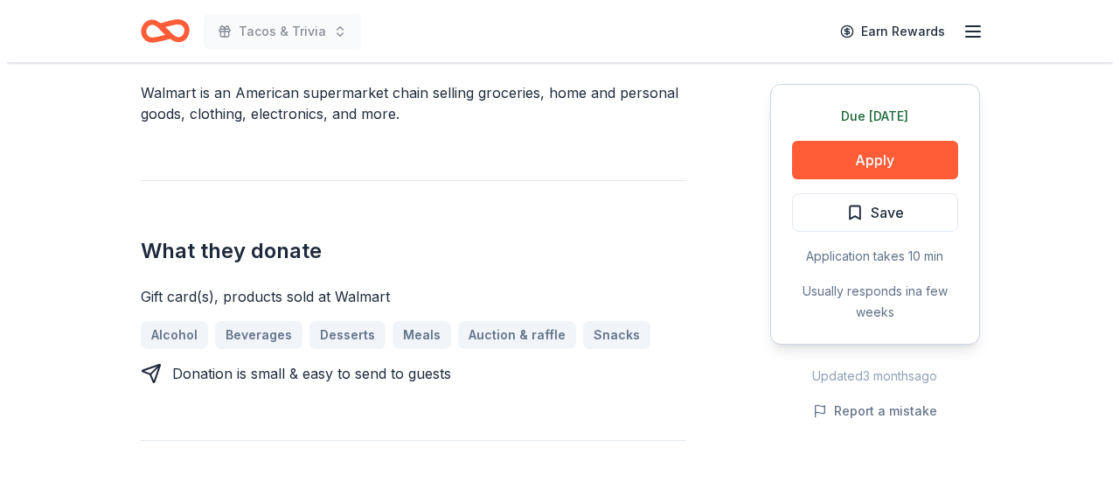
scroll to position [553, 0]
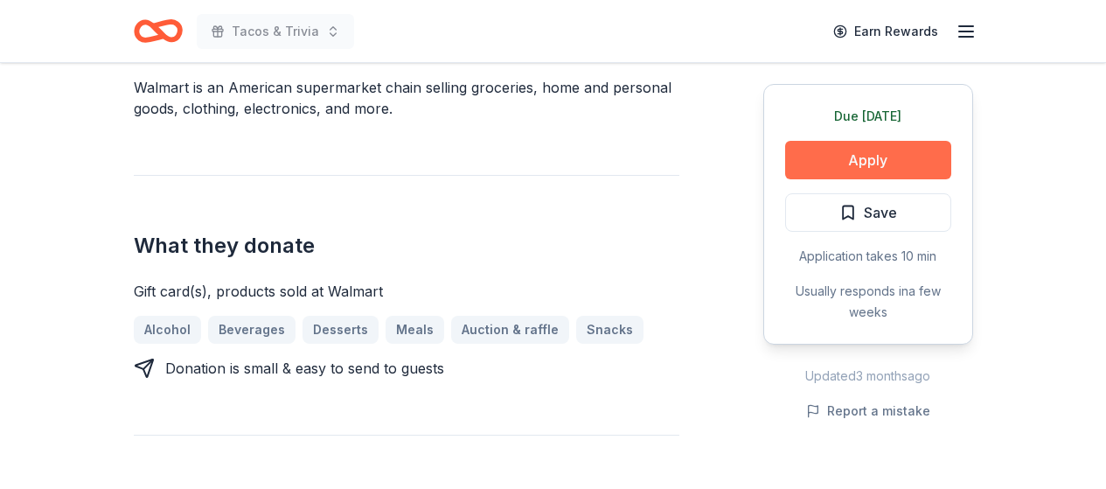
click at [899, 159] on button "Apply" at bounding box center [868, 160] width 166 height 38
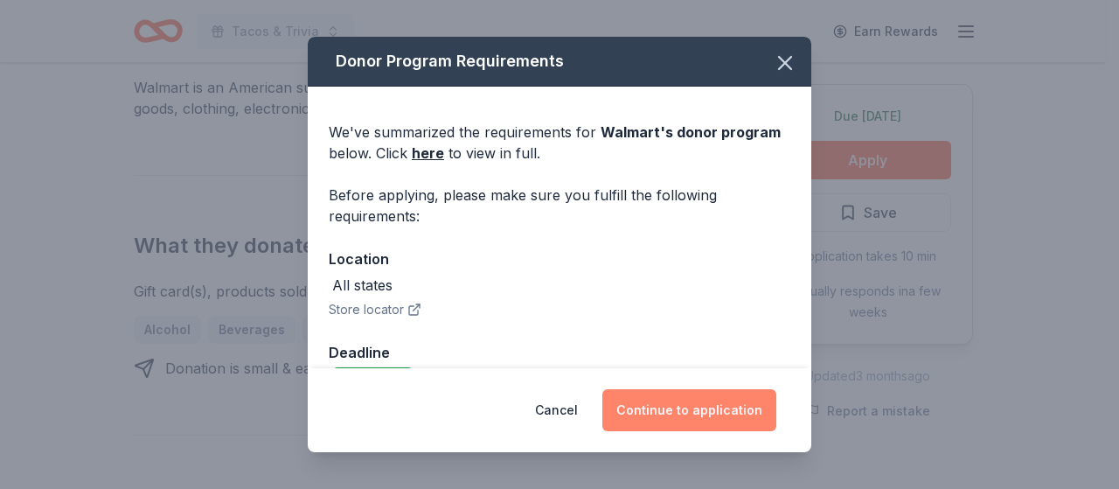
click at [704, 401] on button "Continue to application" at bounding box center [689, 410] width 174 height 42
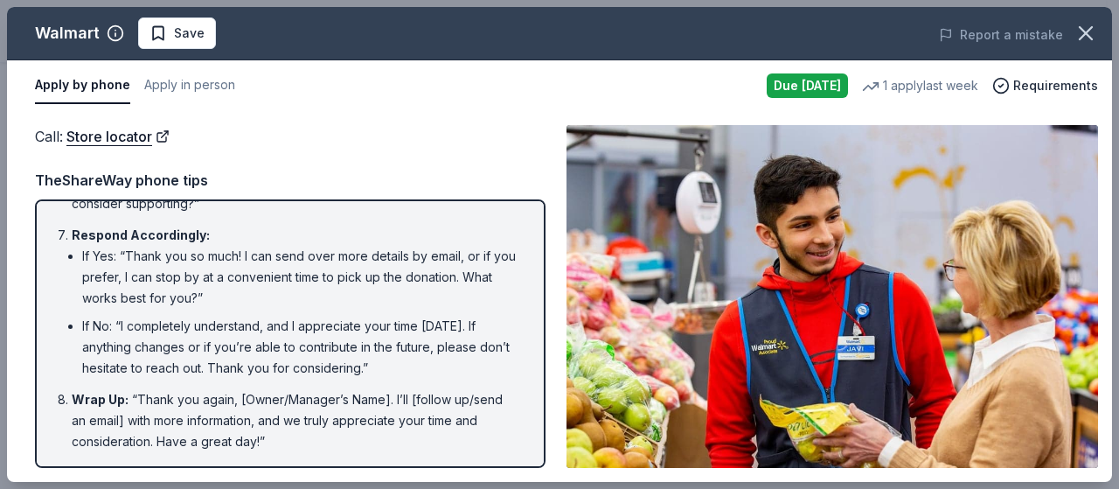
scroll to position [452, 0]
